Goal: Information Seeking & Learning: Compare options

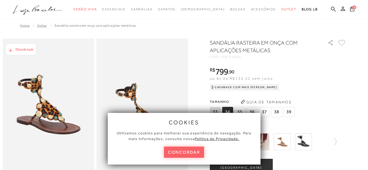
click at [185, 154] on button "concordar" at bounding box center [184, 152] width 40 height 11
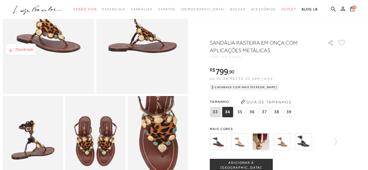
scroll to position [109, 0]
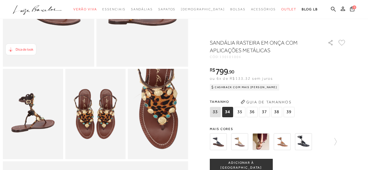
click at [264, 112] on span "37" at bounding box center [264, 112] width 11 height 10
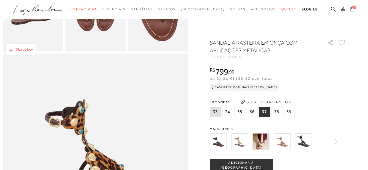
scroll to position [233, 0]
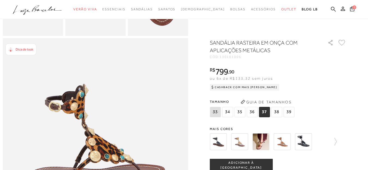
click at [284, 145] on img at bounding box center [282, 142] width 17 height 17
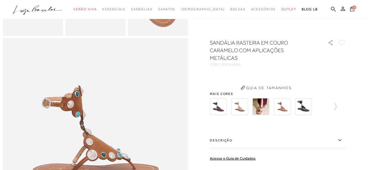
click at [309, 101] on div "SANDÁLIA RASTEIRA EM COURO CARAMELO COM APLICAÇÕES METÁLICAS CÓD: 130101002 × É…" at bounding box center [278, 136] width 136 height 194
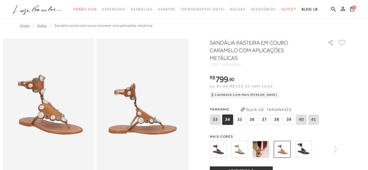
click at [309, 141] on img at bounding box center [303, 149] width 17 height 17
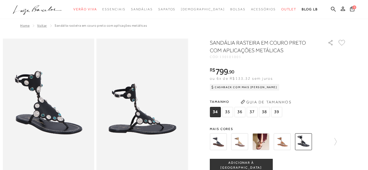
click at [339, 142] on div at bounding box center [278, 142] width 136 height 20
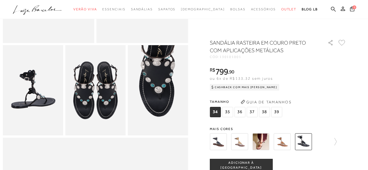
scroll to position [136, 0]
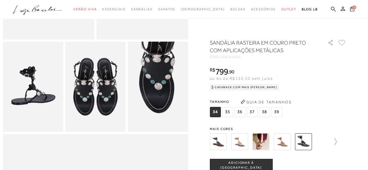
click at [337, 140] on icon at bounding box center [333, 142] width 8 height 8
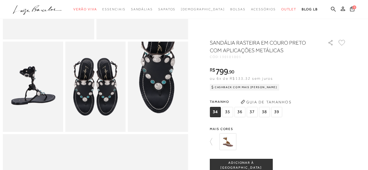
click at [228, 140] on img at bounding box center [227, 142] width 17 height 17
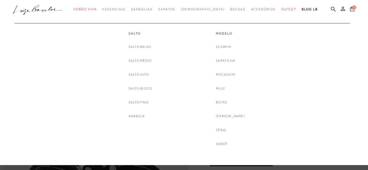
scroll to position [273, 0]
click at [226, 131] on link "Tênis" at bounding box center [221, 131] width 10 height 6
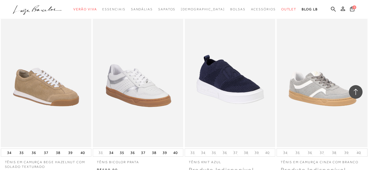
scroll to position [1009, 0]
